Goal: Task Accomplishment & Management: Manage account settings

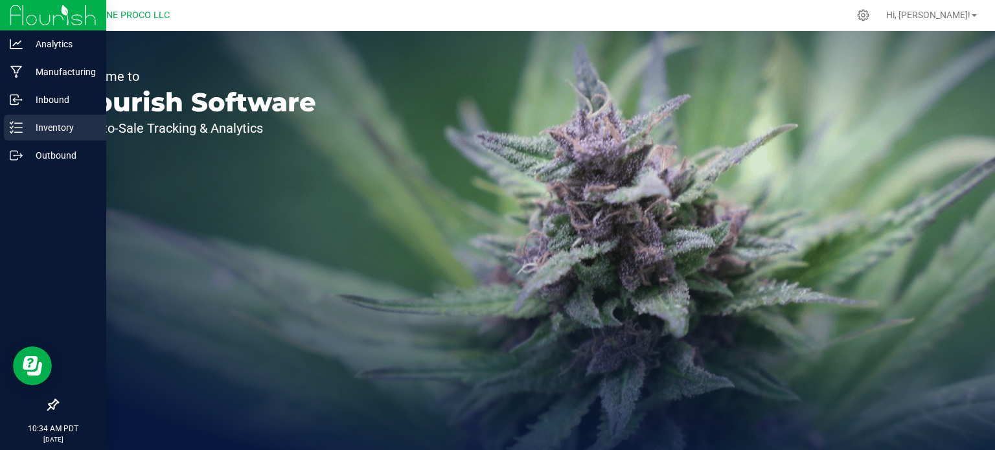
click at [52, 134] on p "Inventory" at bounding box center [62, 128] width 78 height 16
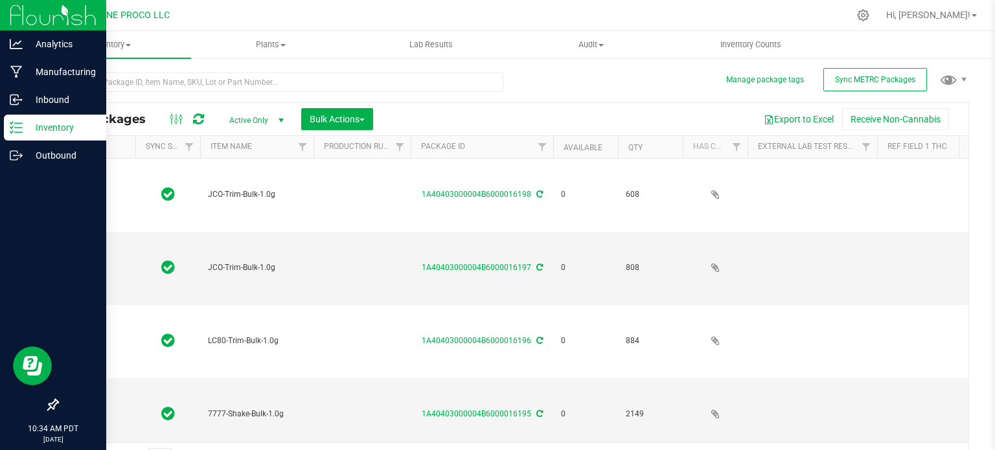
type input "[DATE]"
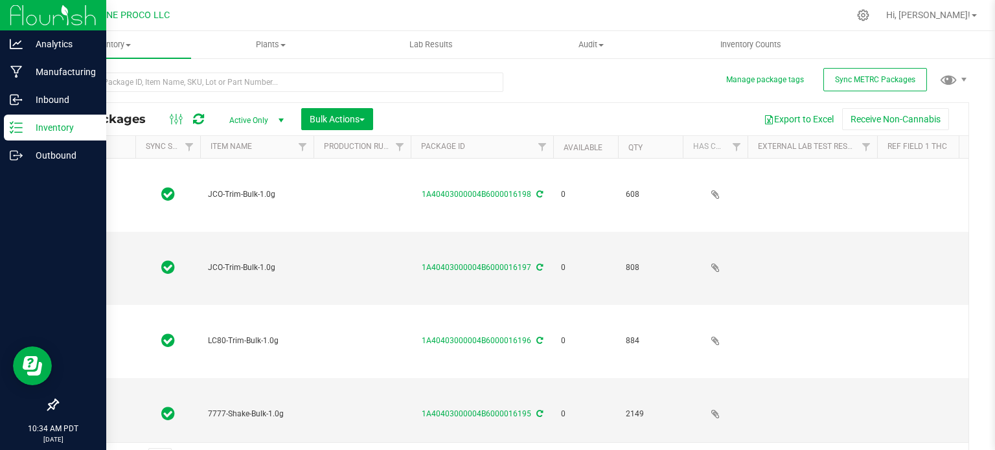
type input "[DATE]"
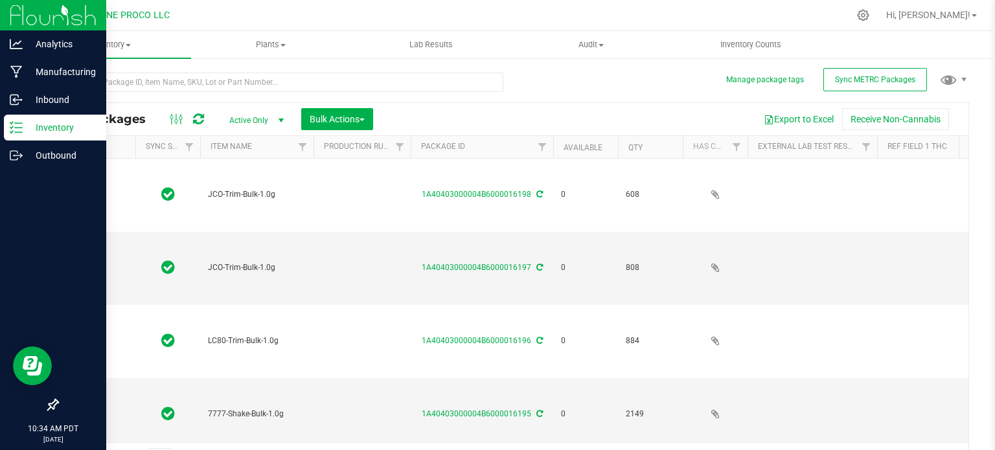
type input "[DATE]"
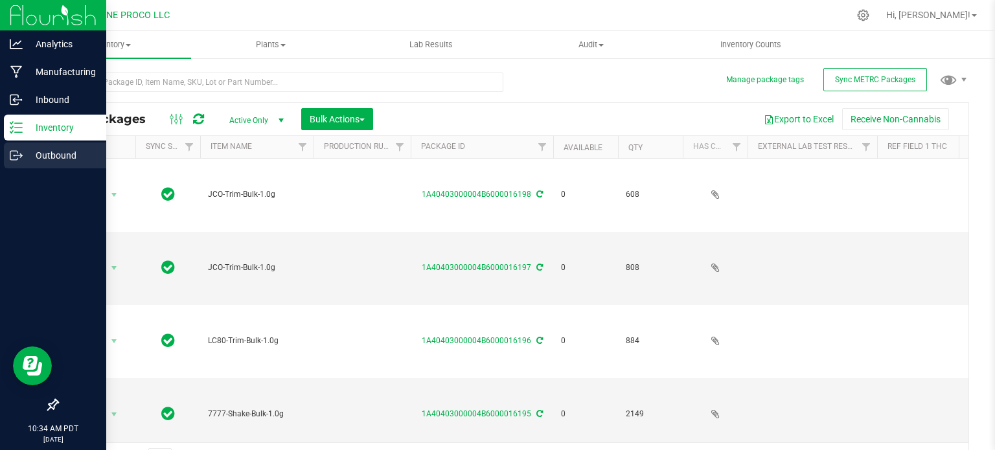
click at [12, 165] on div "Outbound" at bounding box center [55, 156] width 102 height 26
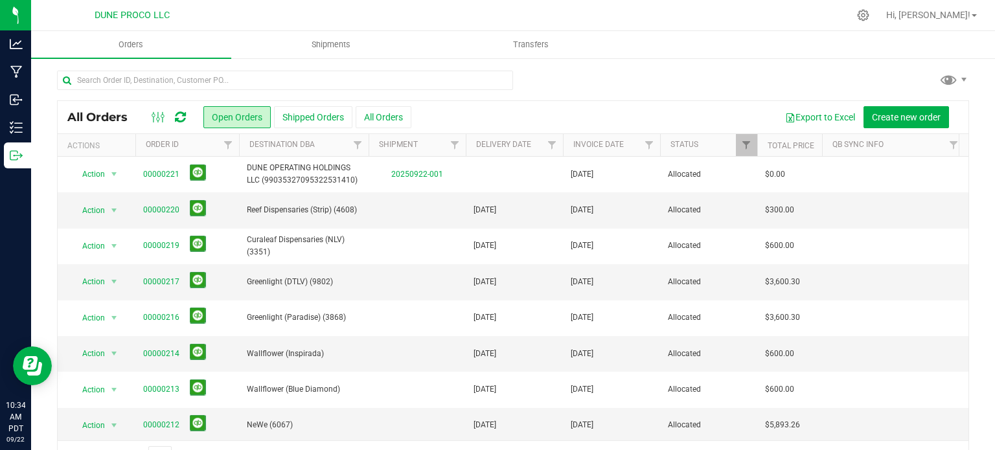
click at [967, 23] on div "Hi, [PERSON_NAME]!" at bounding box center [931, 15] width 101 height 23
click at [970, 14] on span "Hi, [PERSON_NAME]!" at bounding box center [928, 15] width 84 height 10
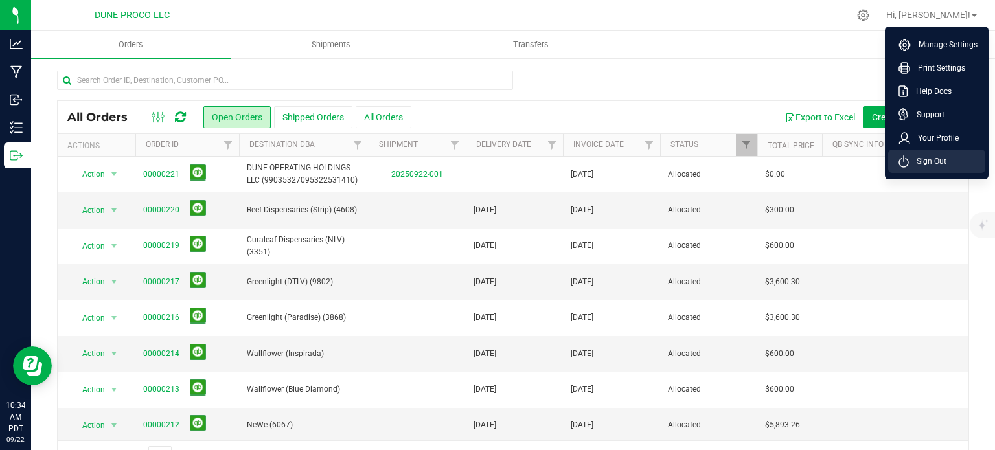
click at [917, 165] on span "Sign Out" at bounding box center [928, 161] width 38 height 13
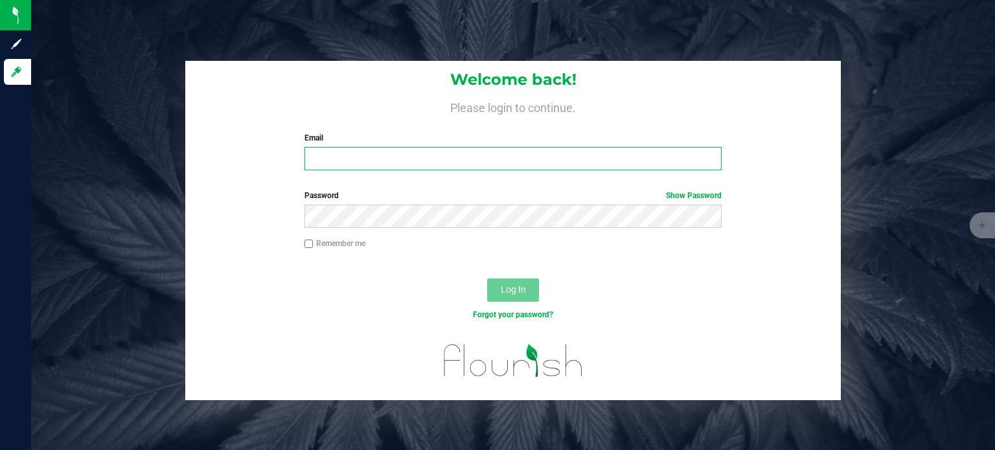
type input "[EMAIL_ADDRESS][PERSON_NAME][DOMAIN_NAME]"
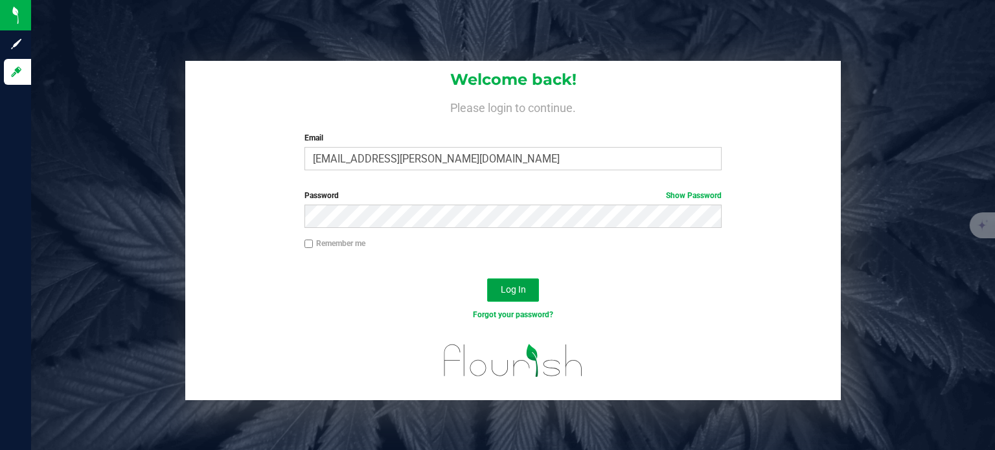
click at [518, 293] on span "Log In" at bounding box center [513, 289] width 25 height 10
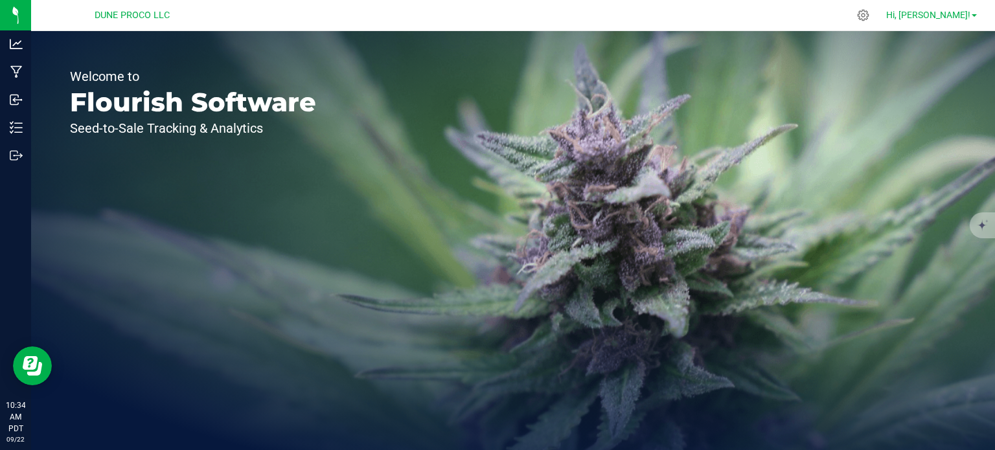
click at [972, 21] on link "Hi, [PERSON_NAME]!" at bounding box center [931, 15] width 101 height 14
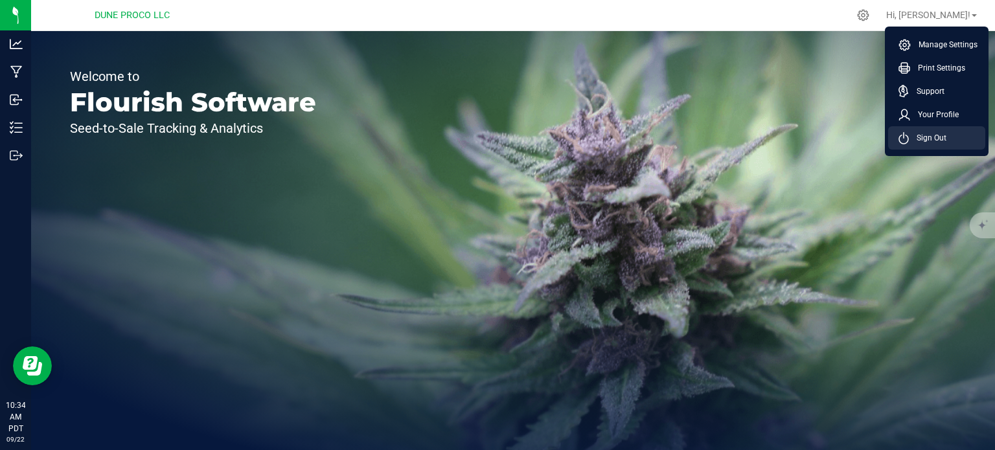
click at [928, 129] on li "Sign Out" at bounding box center [936, 137] width 97 height 23
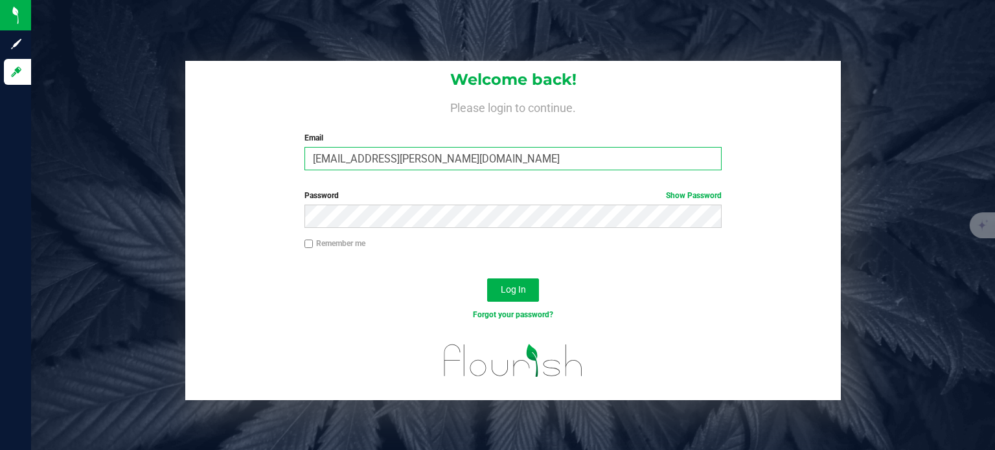
click at [448, 166] on input "[EMAIL_ADDRESS][PERSON_NAME][DOMAIN_NAME]" at bounding box center [513, 158] width 418 height 23
type input "[EMAIL_ADDRESS][DOMAIN_NAME]"
click at [503, 286] on span "Log In" at bounding box center [513, 289] width 25 height 10
